Goal: Navigation & Orientation: Find specific page/section

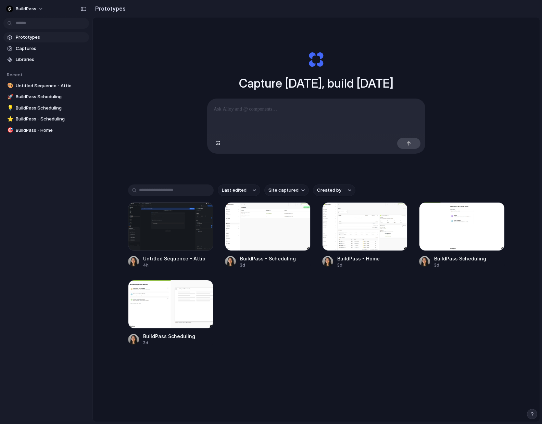
click at [340, 346] on div "Last edited Site captured Created by Untitled Sequence - Attio 4h BuildPass - S…" at bounding box center [316, 286] width 376 height 204
click at [161, 223] on div at bounding box center [171, 226] width 86 height 49
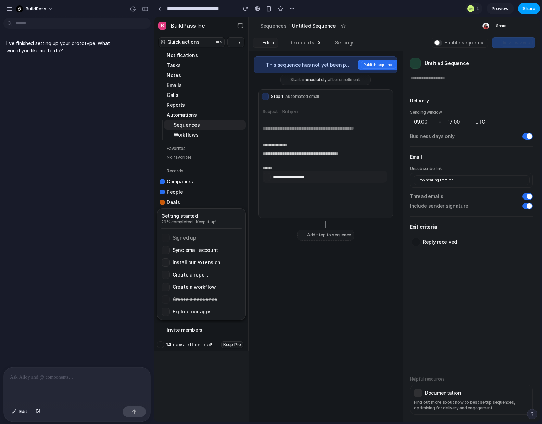
click at [529, 8] on span "Share" at bounding box center [528, 8] width 13 height 7
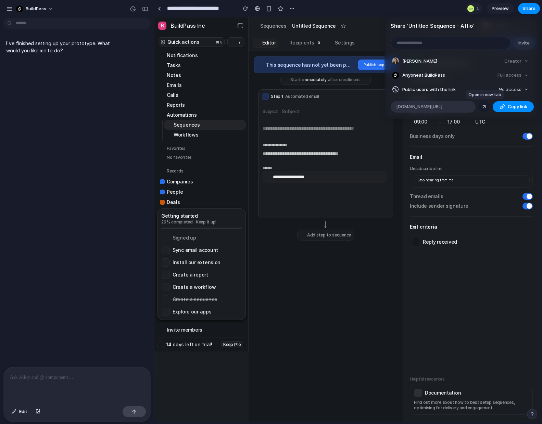
click at [481, 106] on div at bounding box center [484, 107] width 6 height 6
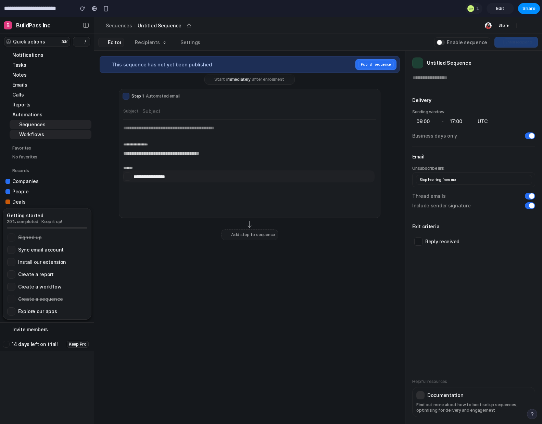
click at [41, 131] on div "Workflows" at bounding box center [31, 134] width 25 height 7
click at [32, 91] on link "Calls" at bounding box center [47, 95] width 89 height 10
click at [18, 76] on div "Notes" at bounding box center [19, 75] width 14 height 7
